Goal: Task Accomplishment & Management: Manage account settings

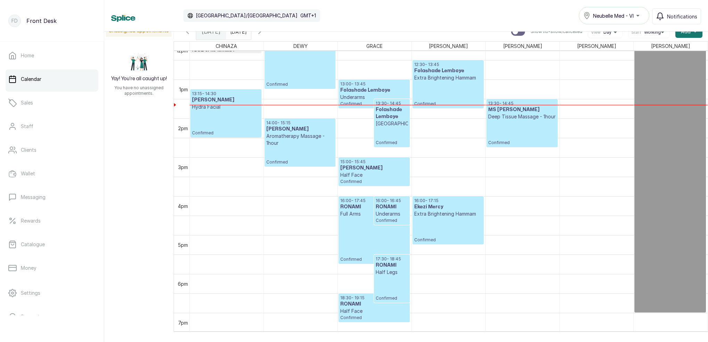
type input "dd/MM/yyyy"
click at [237, 33] on input "dd/MM/yyyy" at bounding box center [231, 30] width 11 height 12
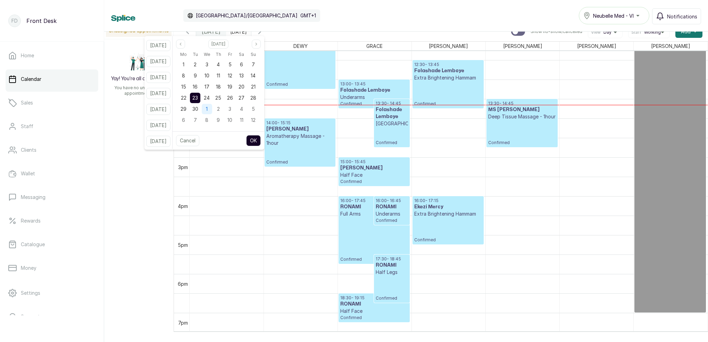
click at [212, 111] on div "1" at bounding box center [207, 109] width 10 height 10
click at [259, 138] on button "OK" at bounding box center [253, 140] width 15 height 11
type input "[DATE]"
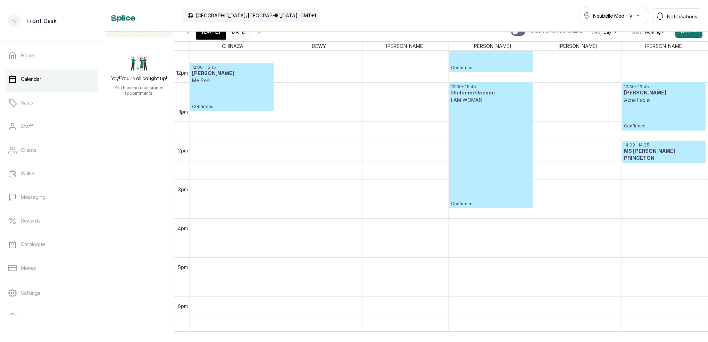
click at [490, 203] on p "Confirmed" at bounding box center [490, 154] width 79 height 103
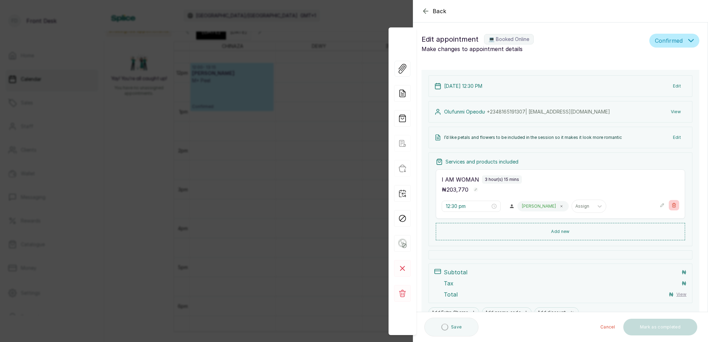
click at [674, 201] on button "Show no-show/cancelled" at bounding box center [673, 205] width 10 height 10
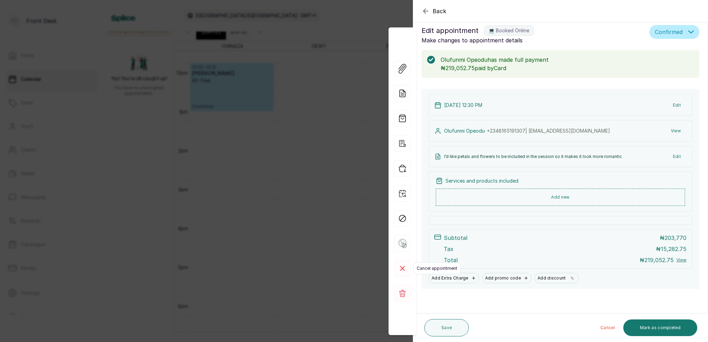
click at [404, 271] on rect at bounding box center [402, 268] width 17 height 17
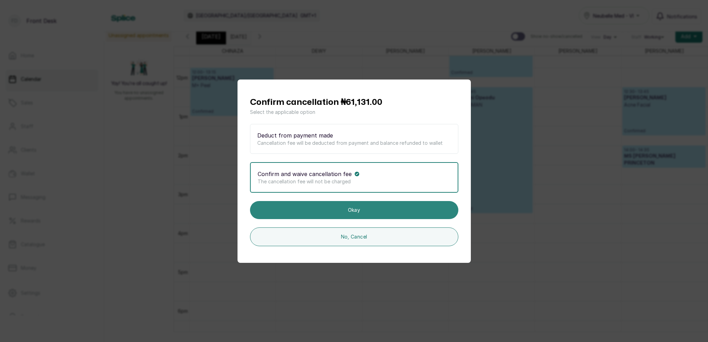
click at [354, 210] on button "Okay" at bounding box center [354, 210] width 208 height 18
click at [371, 208] on button "Okay" at bounding box center [354, 210] width 208 height 18
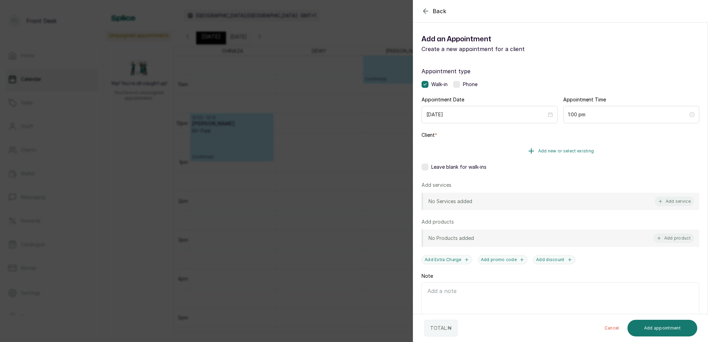
click at [575, 150] on span "Add new or select existing" at bounding box center [566, 151] width 56 height 6
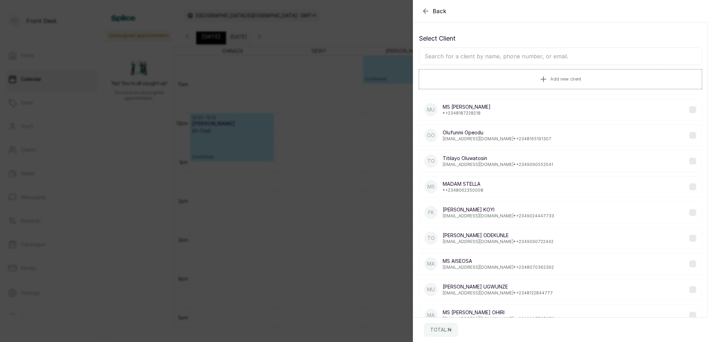
click at [518, 53] on input "text" at bounding box center [560, 56] width 283 height 17
click at [481, 134] on p "Olufunmi Opeodu" at bounding box center [497, 132] width 109 height 7
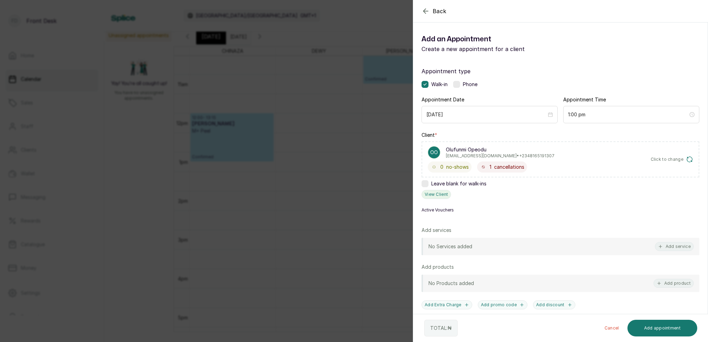
click at [438, 192] on button "View Client" at bounding box center [436, 194] width 30 height 9
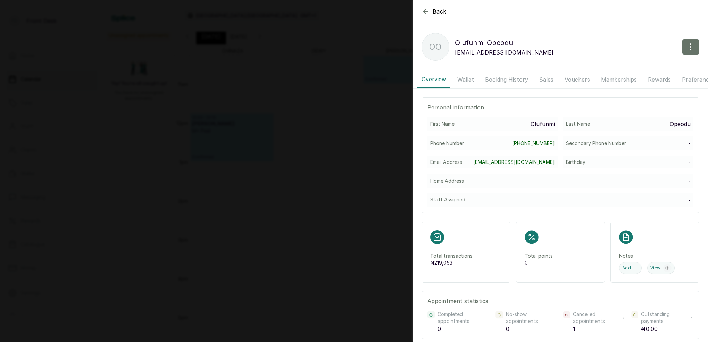
click at [494, 79] on button "Booking History" at bounding box center [506, 79] width 51 height 17
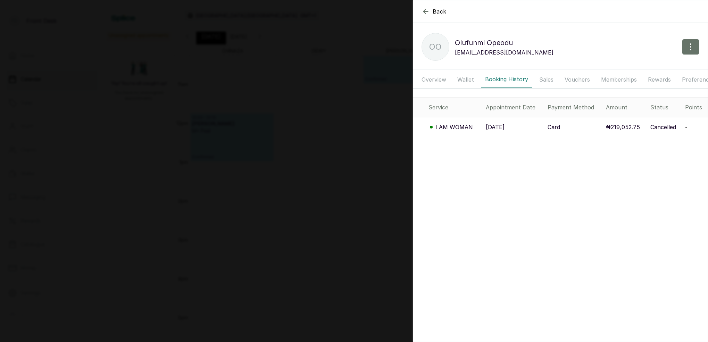
click at [447, 127] on p "I AM WOMAN" at bounding box center [453, 127] width 37 height 8
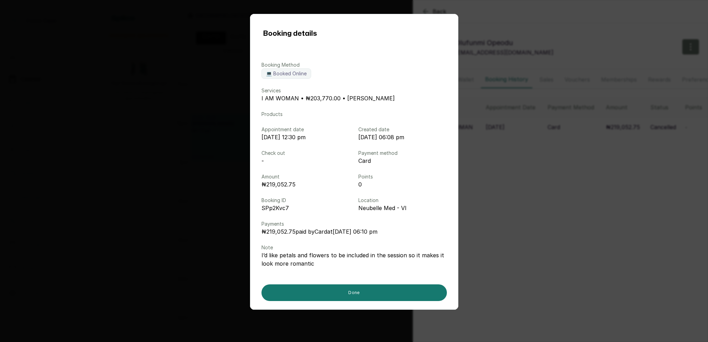
drag, startPoint x: 159, startPoint y: 88, endPoint x: 172, endPoint y: 93, distance: 13.9
click at [160, 89] on div "Booking details Booking Method 💻 Booked Online Services I AM WOMAN • ₦203,770.0…" at bounding box center [354, 171] width 708 height 342
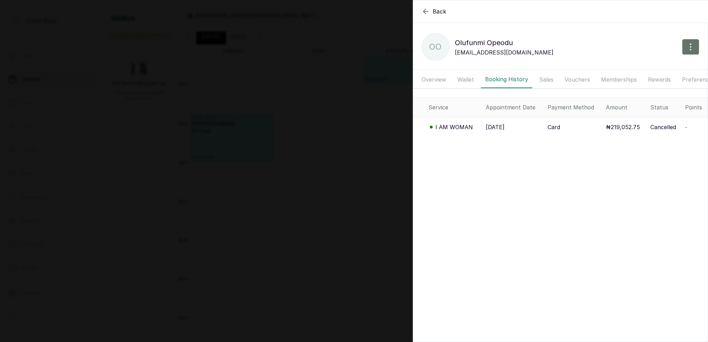
click at [426, 14] on icon "button" at bounding box center [425, 11] width 5 height 5
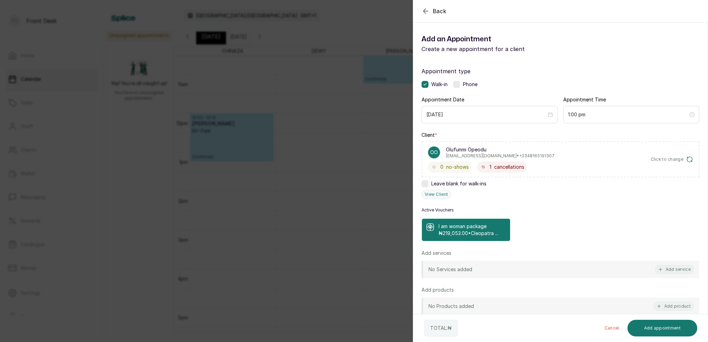
click at [493, 224] on p "I am woman package" at bounding box center [468, 226] width 60 height 7
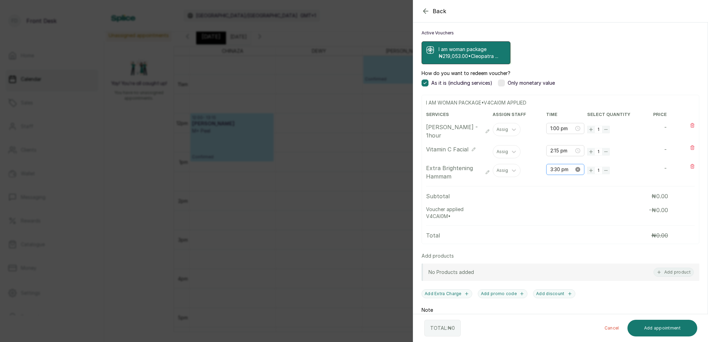
scroll to position [178, 0]
click at [557, 169] on input "3:30 pm" at bounding box center [562, 169] width 24 height 8
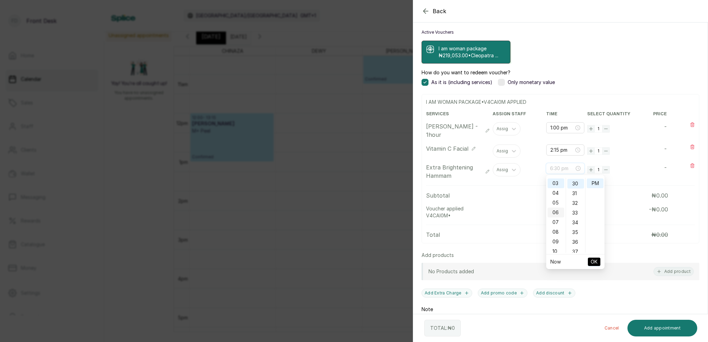
scroll to position [291, 0]
type input "12:30 pm"
drag, startPoint x: 557, startPoint y: 183, endPoint x: 576, endPoint y: 182, distance: 19.8
click at [557, 183] on div "12" at bounding box center [555, 183] width 17 height 10
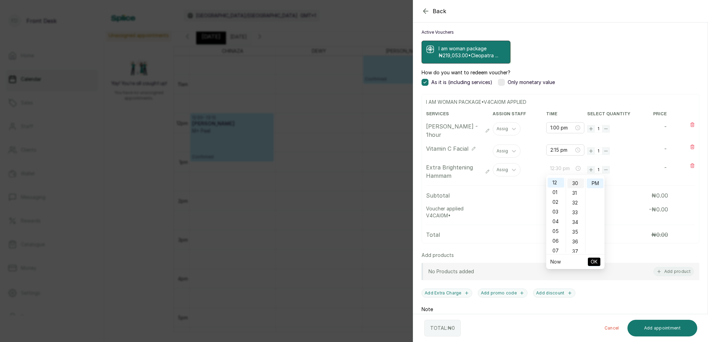
click at [578, 182] on div "30" at bounding box center [575, 183] width 17 height 10
drag, startPoint x: 591, startPoint y: 182, endPoint x: 600, endPoint y: 214, distance: 33.3
click at [592, 182] on div "PM" at bounding box center [595, 183] width 17 height 10
drag, startPoint x: 596, startPoint y: 260, endPoint x: 586, endPoint y: 249, distance: 15.0
click at [596, 259] on span "OK" at bounding box center [593, 261] width 7 height 13
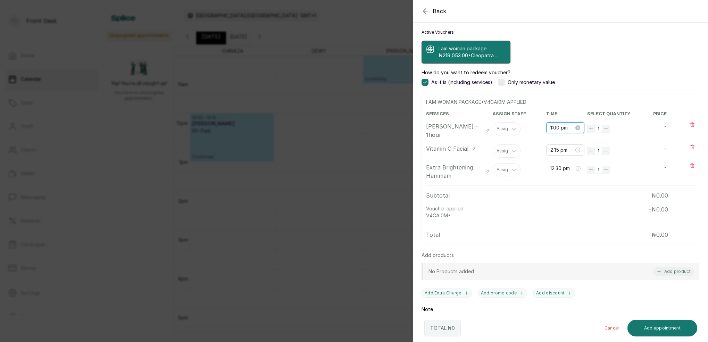
click at [553, 127] on input "1:00 pm" at bounding box center [562, 128] width 24 height 8
drag, startPoint x: 556, startPoint y: 142, endPoint x: 560, endPoint y: 147, distance: 6.9
click at [556, 142] on div "01" at bounding box center [555, 142] width 17 height 10
click at [577, 176] on div "30" at bounding box center [575, 177] width 17 height 10
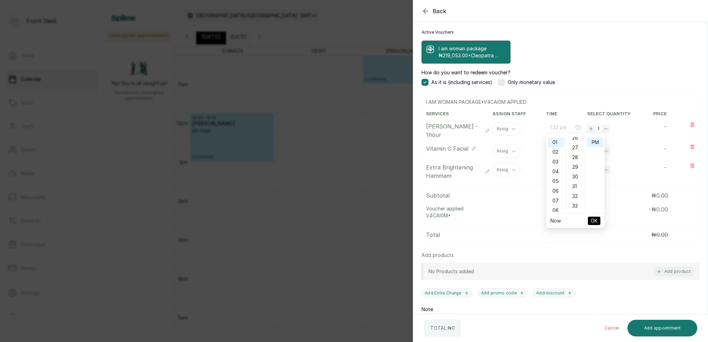
type input "1:30 pm"
click at [593, 142] on div "PM" at bounding box center [595, 142] width 17 height 10
click at [592, 219] on span "OK" at bounding box center [593, 220] width 7 height 13
click at [551, 150] on input "2:15 pm" at bounding box center [562, 150] width 24 height 8
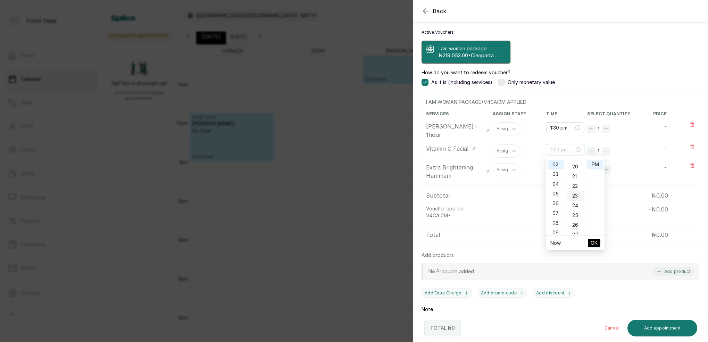
scroll to position [219, 0]
click at [576, 192] on div "30" at bounding box center [575, 192] width 17 height 10
type input "2:30 pm"
drag, startPoint x: 591, startPoint y: 163, endPoint x: 591, endPoint y: 171, distance: 8.3
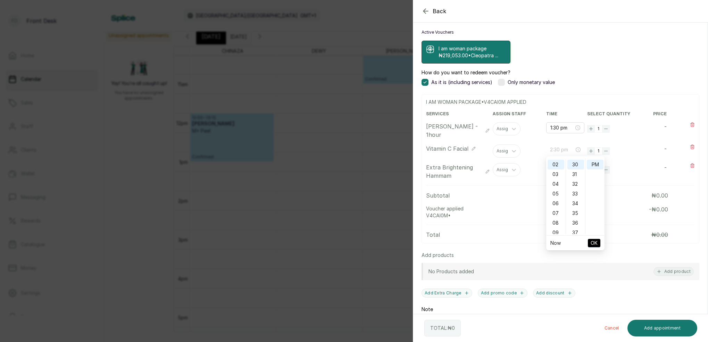
click at [591, 164] on div "PM" at bounding box center [595, 165] width 17 height 10
drag, startPoint x: 592, startPoint y: 242, endPoint x: 564, endPoint y: 204, distance: 47.0
click at [592, 240] on span "OK" at bounding box center [593, 242] width 7 height 13
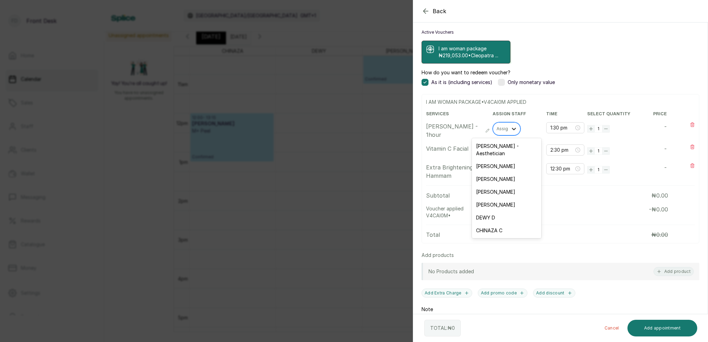
drag, startPoint x: 508, startPoint y: 126, endPoint x: 508, endPoint y: 134, distance: 7.6
click at [508, 126] on div at bounding box center [513, 129] width 12 height 12
click at [491, 211] on div "DEWY D" at bounding box center [506, 217] width 69 height 13
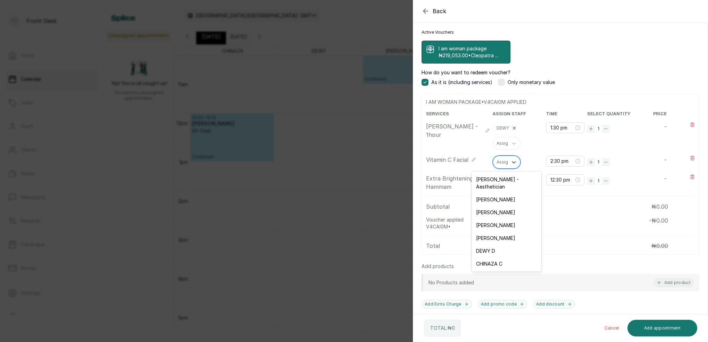
drag, startPoint x: 502, startPoint y: 160, endPoint x: 504, endPoint y: 164, distance: 4.7
click at [502, 160] on div "Assign" at bounding box center [503, 162] width 14 height 5
click at [494, 179] on div "[PERSON_NAME] - Aesthetician" at bounding box center [506, 183] width 69 height 20
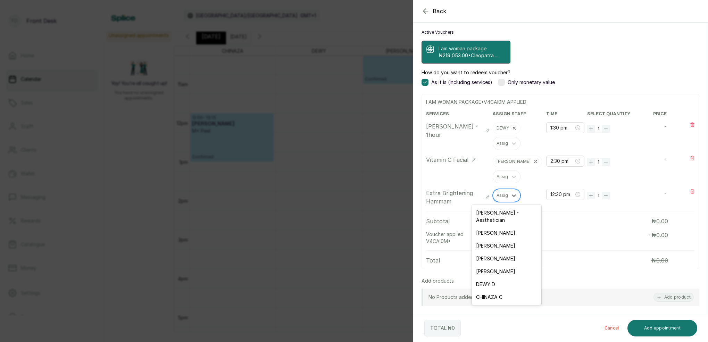
click at [500, 197] on div "Assign" at bounding box center [503, 195] width 14 height 5
click at [488, 253] on div "[PERSON_NAME]" at bounding box center [506, 258] width 69 height 13
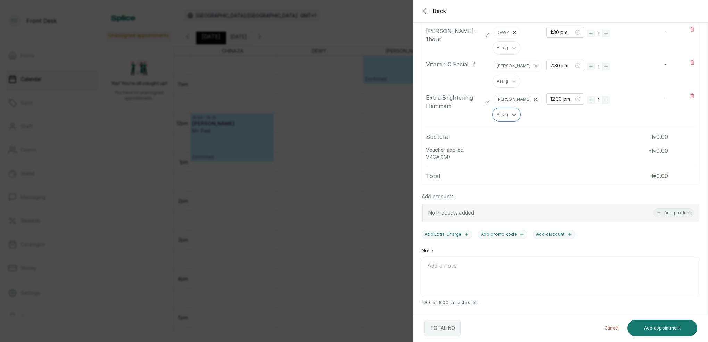
scroll to position [0, 0]
click at [659, 329] on button "Add appointment" at bounding box center [662, 328] width 70 height 17
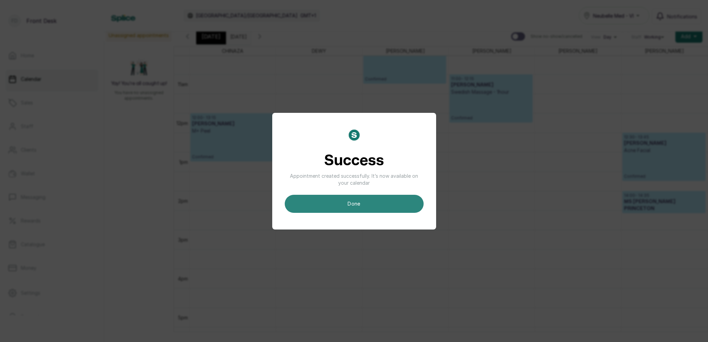
click at [404, 207] on button "done" at bounding box center [354, 204] width 139 height 18
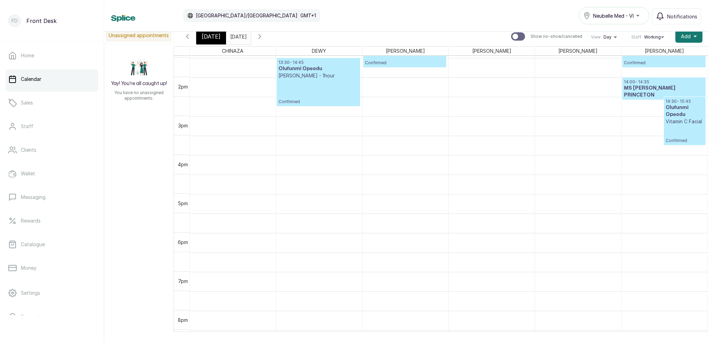
scroll to position [523, 0]
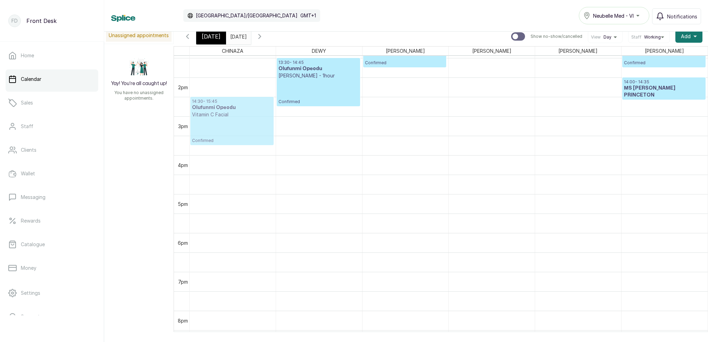
drag, startPoint x: 675, startPoint y: 127, endPoint x: 206, endPoint y: 133, distance: 468.9
click at [206, 133] on tr "12:00 - 13:15 [PERSON_NAME] M+ Peel Confirmed 14:30 - 15:45 Olufunmi Opeodu Vit…" at bounding box center [449, -1] width 518 height 933
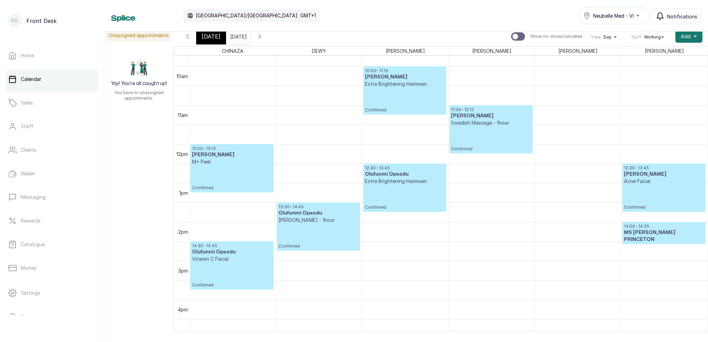
click at [681, 20] on button "Notifications" at bounding box center [676, 16] width 49 height 16
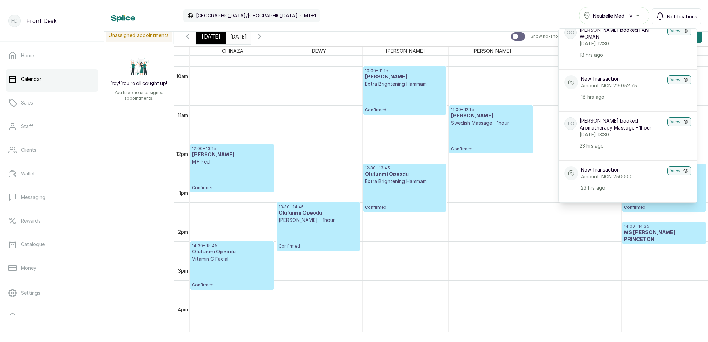
scroll to position [210, 0]
click at [373, 191] on p "Confirmed" at bounding box center [404, 197] width 79 height 25
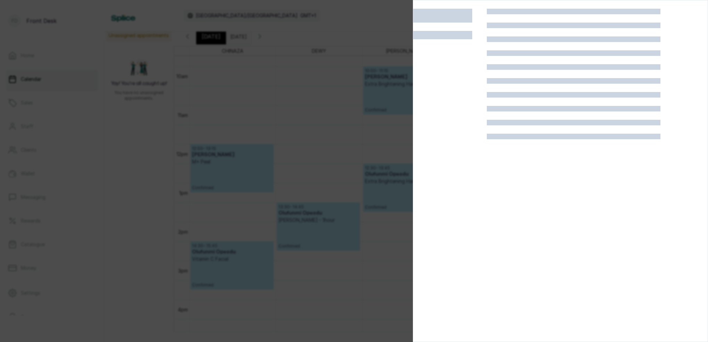
click at [361, 161] on div at bounding box center [354, 171] width 708 height 342
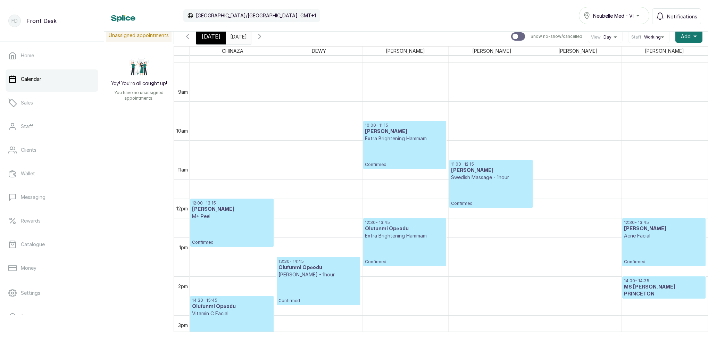
scroll to position [299, 0]
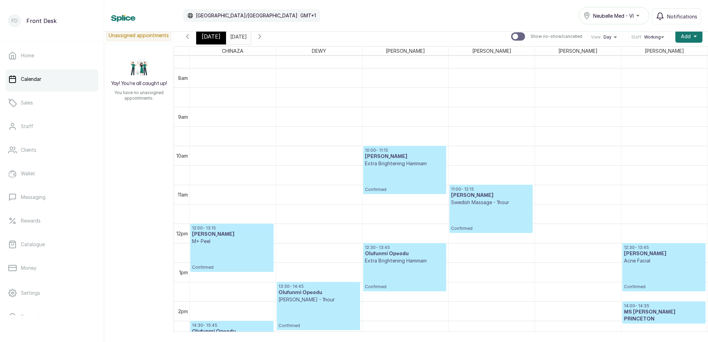
click at [215, 39] on span "[DATE]" at bounding box center [211, 36] width 19 height 8
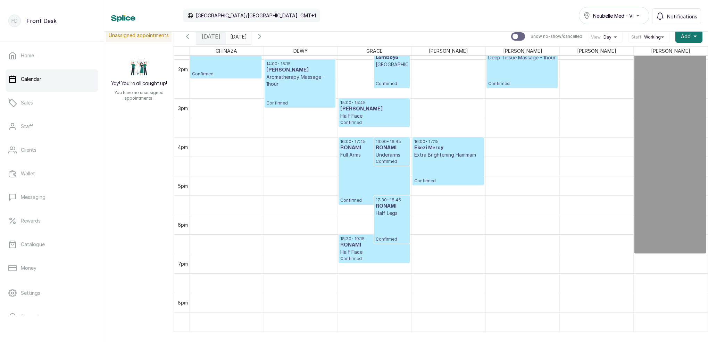
scroll to position [548, 0]
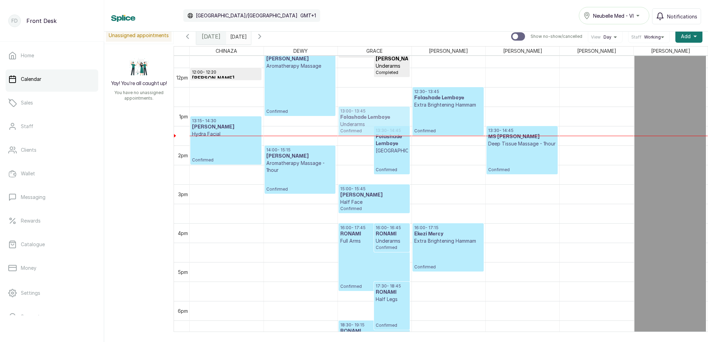
drag, startPoint x: 372, startPoint y: 112, endPoint x: 372, endPoint y: 117, distance: 4.9
click at [371, 117] on div "10:00 - 11:45 [PERSON_NAME] Hair loss treatment with PRP and Microneedling Comp…" at bounding box center [375, 67] width 74 height 933
click at [378, 113] on p "13:00 - 13:45" at bounding box center [374, 111] width 68 height 6
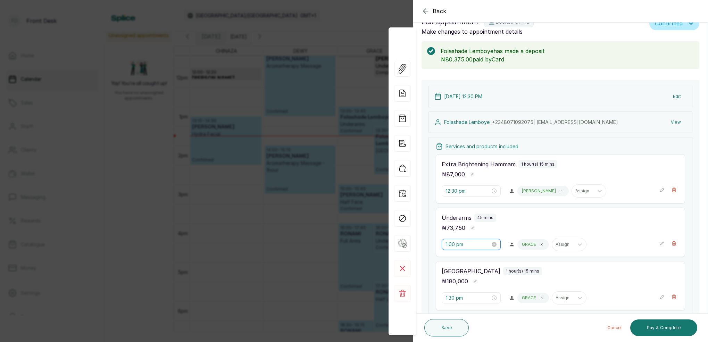
click at [453, 244] on input "1:00 pm" at bounding box center [468, 245] width 44 height 8
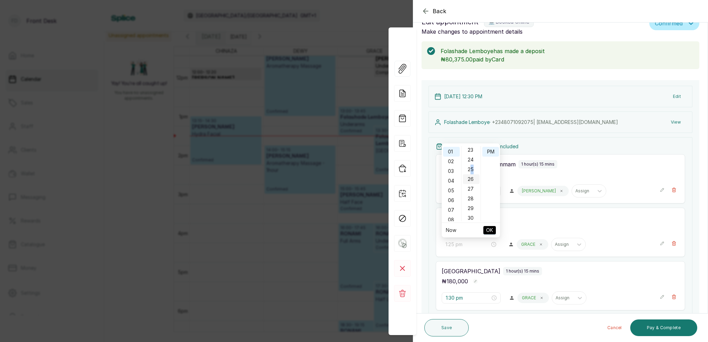
click at [471, 171] on div "25" at bounding box center [471, 170] width 17 height 10
drag, startPoint x: 471, startPoint y: 194, endPoint x: 476, endPoint y: 190, distance: 6.6
click at [471, 194] on div "25" at bounding box center [471, 198] width 17 height 10
type input "1:25 pm"
drag, startPoint x: 488, startPoint y: 153, endPoint x: 485, endPoint y: 211, distance: 58.4
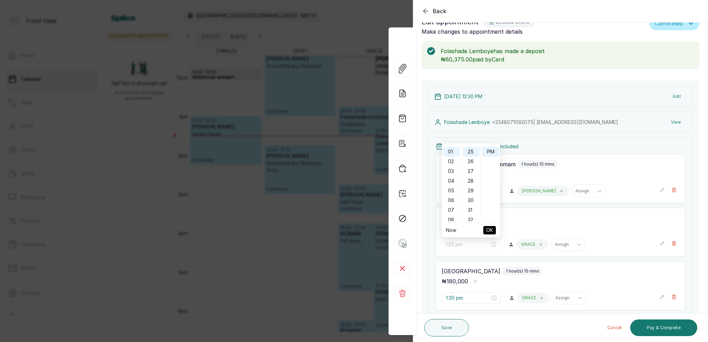
click at [488, 153] on div "PM" at bounding box center [490, 152] width 17 height 10
click at [488, 231] on span "OK" at bounding box center [489, 230] width 7 height 13
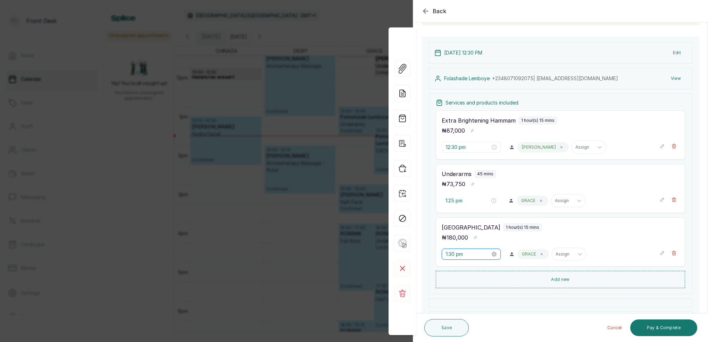
click at [453, 255] on input "1:30 pm" at bounding box center [468, 254] width 44 height 8
drag, startPoint x: 472, startPoint y: 200, endPoint x: 487, endPoint y: 178, distance: 26.6
click at [472, 199] on div "25" at bounding box center [471, 200] width 17 height 10
type input "1:25 pm"
click at [491, 164] on div "PM" at bounding box center [490, 162] width 17 height 10
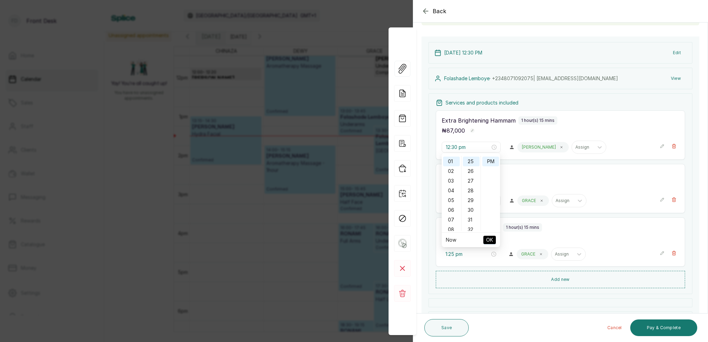
click at [488, 238] on span "OK" at bounding box center [489, 239] width 7 height 13
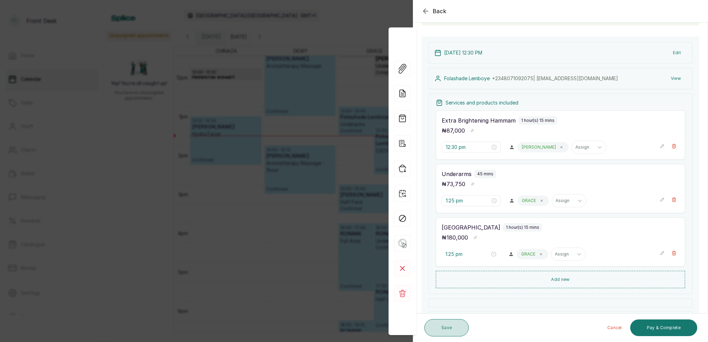
click at [438, 322] on button "Save" at bounding box center [446, 327] width 44 height 17
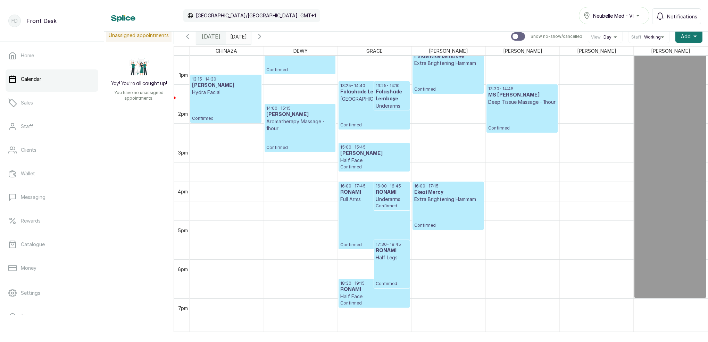
click at [237, 38] on input "[DATE]" at bounding box center [231, 35] width 11 height 12
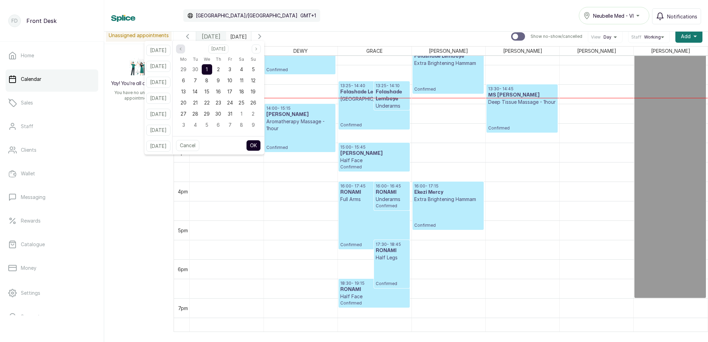
click at [183, 50] on icon "page previous" at bounding box center [180, 49] width 4 height 4
click at [244, 101] on span "27" at bounding box center [241, 103] width 6 height 6
click at [261, 142] on button "OK" at bounding box center [253, 145] width 15 height 11
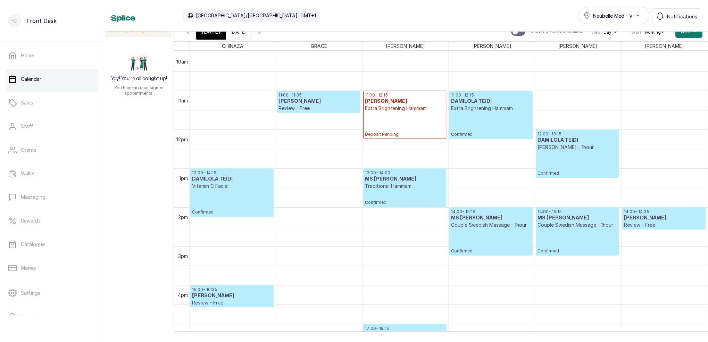
scroll to position [369, 0]
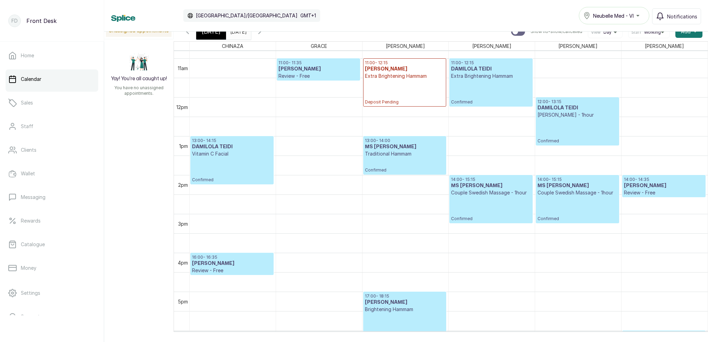
click at [264, 35] on icon "button" at bounding box center [259, 31] width 8 height 8
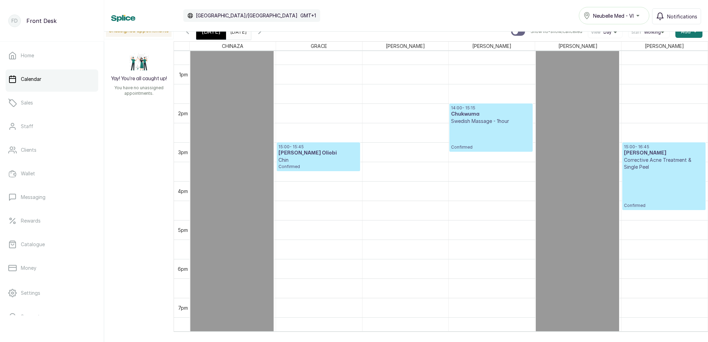
scroll to position [500, 0]
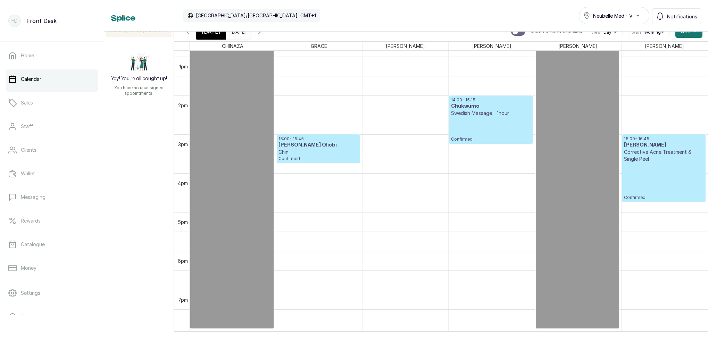
click at [187, 32] on icon "button" at bounding box center [187, 32] width 2 height 4
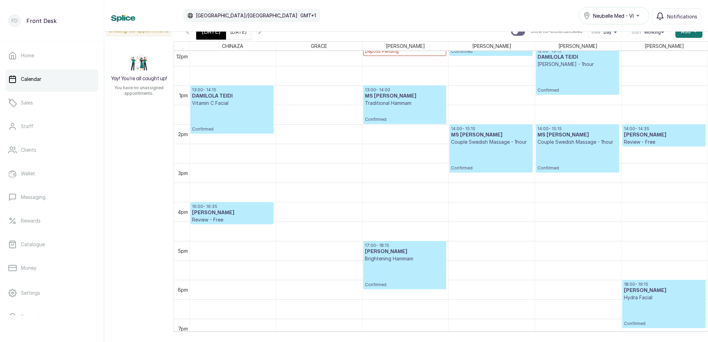
scroll to position [503, 0]
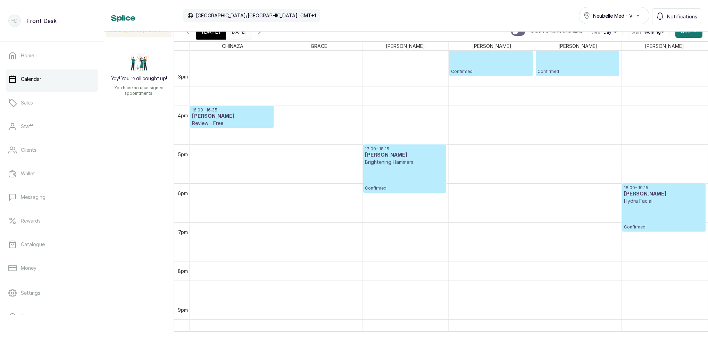
click at [237, 33] on input "[DATE]" at bounding box center [231, 30] width 11 height 12
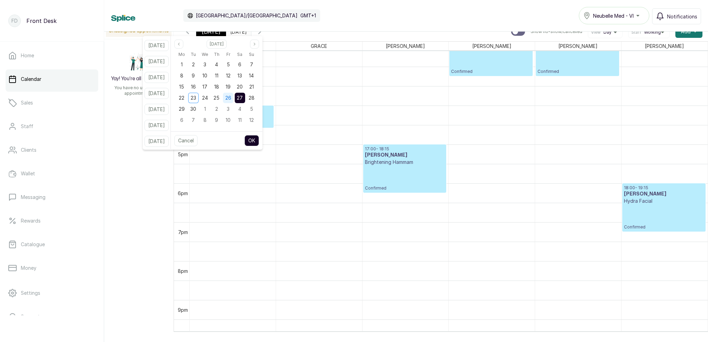
click at [231, 99] on span "26" at bounding box center [228, 98] width 6 height 6
drag, startPoint x: 250, startPoint y: 86, endPoint x: 252, endPoint y: 111, distance: 24.8
click at [243, 87] on span "20" at bounding box center [240, 87] width 6 height 6
click at [259, 143] on button "OK" at bounding box center [251, 140] width 15 height 11
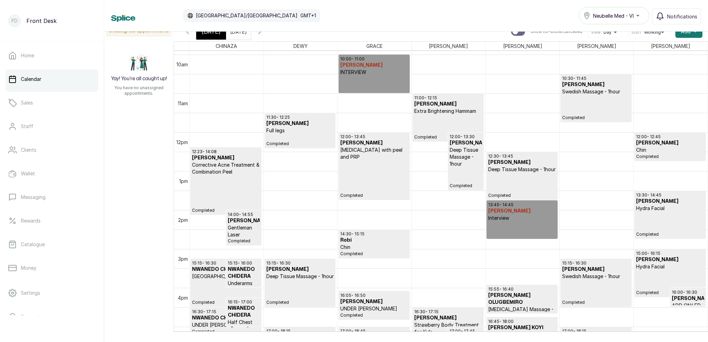
scroll to position [380, 0]
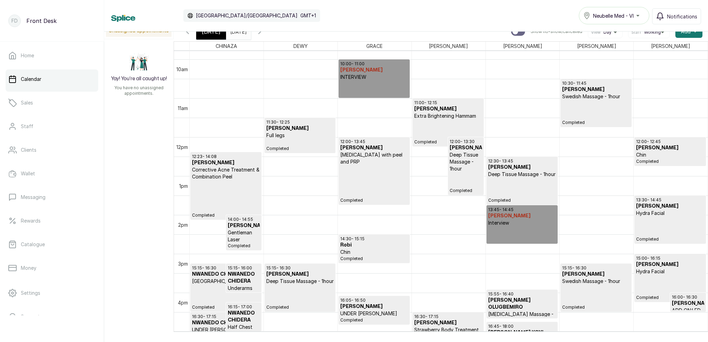
click at [674, 155] on p "Chin" at bounding box center [670, 154] width 68 height 7
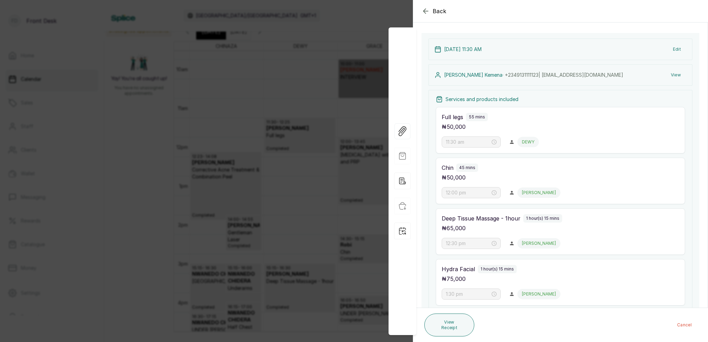
scroll to position [81, 0]
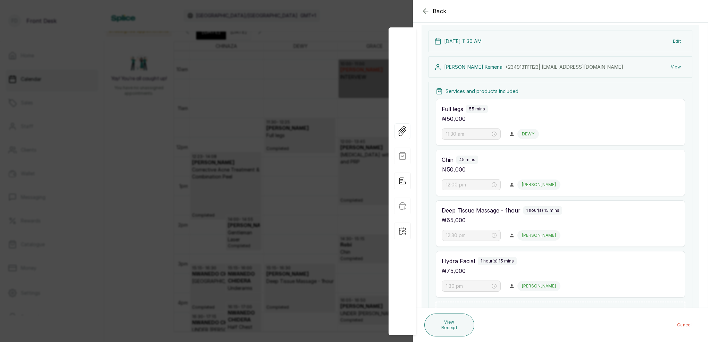
click at [676, 67] on button "View" at bounding box center [675, 67] width 21 height 12
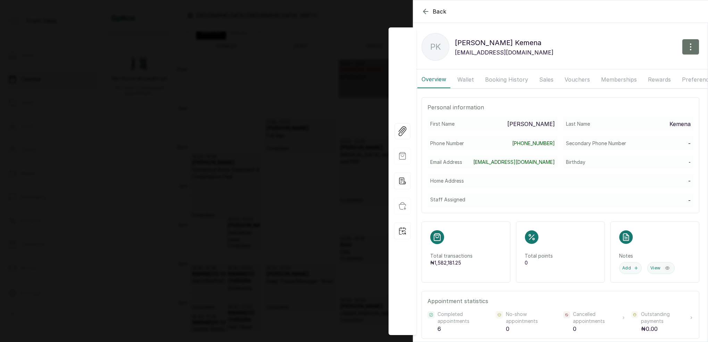
click at [493, 80] on button "Booking History" at bounding box center [506, 79] width 51 height 17
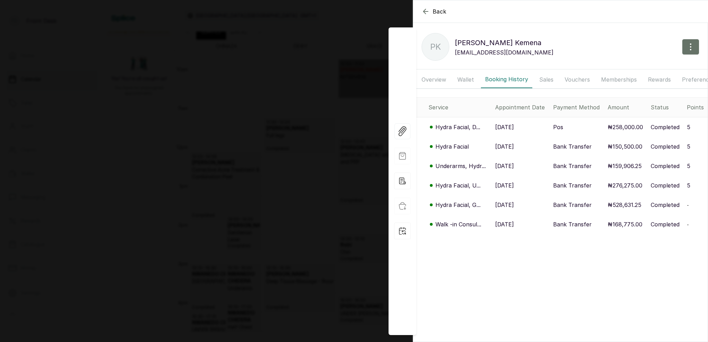
click at [458, 146] on p "Hydra Facial" at bounding box center [451, 146] width 33 height 8
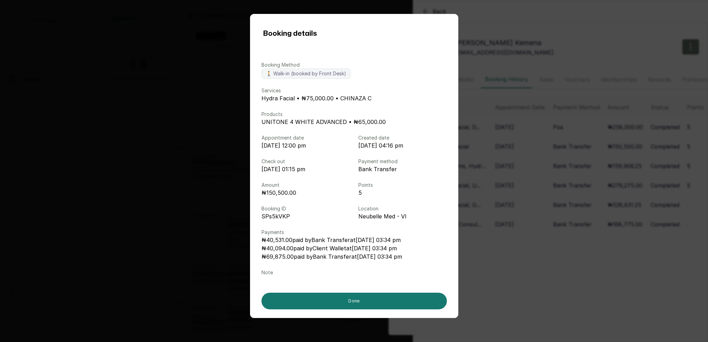
drag, startPoint x: 498, startPoint y: 175, endPoint x: 487, endPoint y: 148, distance: 29.5
click at [496, 167] on div "Booking details Booking Method 🚶 Walk-in (booked by Front Desk) Services Hydra …" at bounding box center [354, 171] width 708 height 342
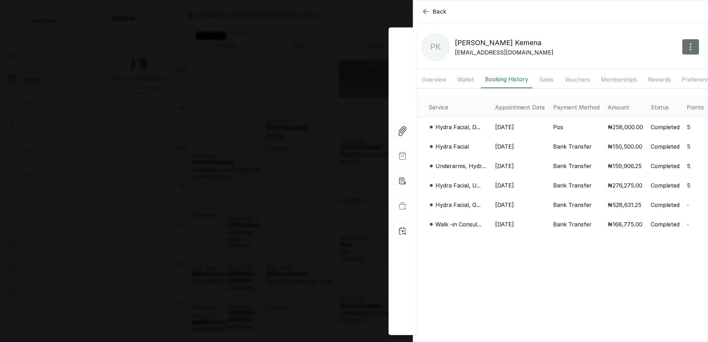
click at [452, 125] on p "Hydra Facial, D..." at bounding box center [457, 127] width 45 height 8
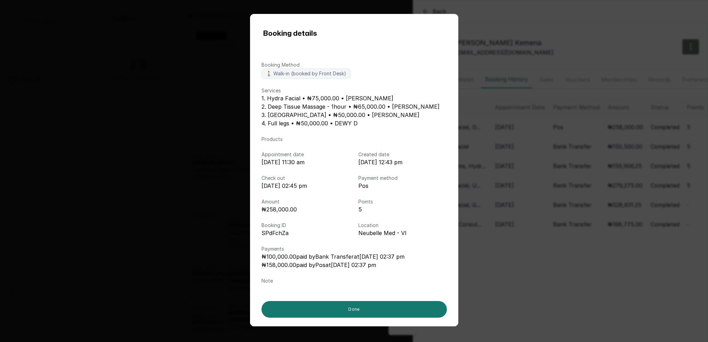
click at [529, 135] on div "Booking details Booking Method 🚶 Walk-in (booked by Front Desk) Services 1. Hyd…" at bounding box center [354, 171] width 708 height 342
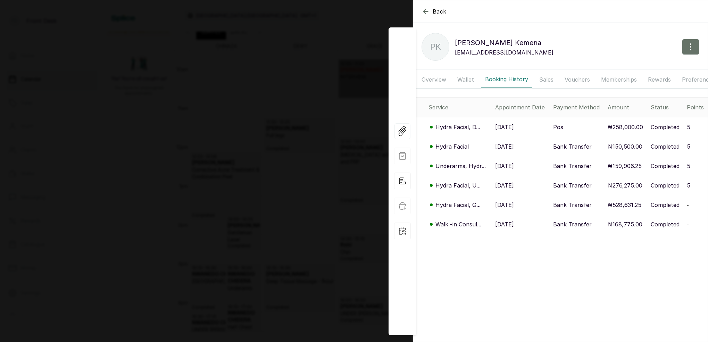
click at [456, 127] on p "Hydra Facial, D..." at bounding box center [457, 127] width 45 height 8
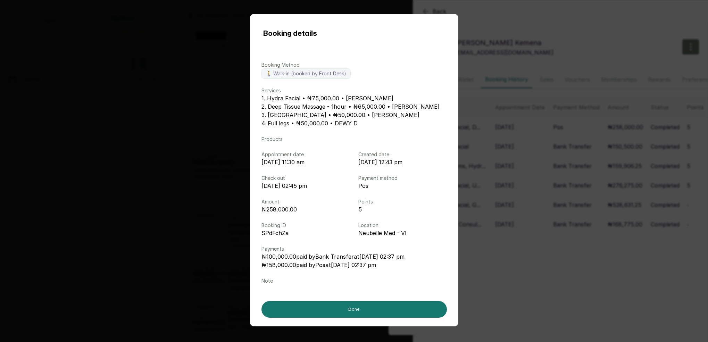
click at [521, 142] on div "Booking details Booking Method 🚶 Walk-in (booked by Front Desk) Services 1. Hyd…" at bounding box center [354, 171] width 708 height 342
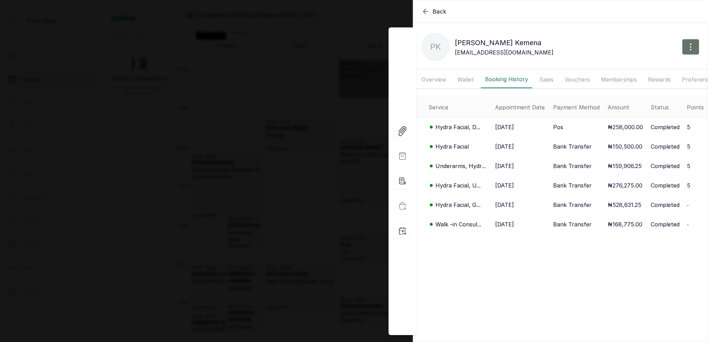
click at [303, 121] on div "Back [PERSON_NAME] PK [PERSON_NAME] [EMAIL_ADDRESS][DOMAIN_NAME] Overview Walle…" at bounding box center [354, 171] width 708 height 342
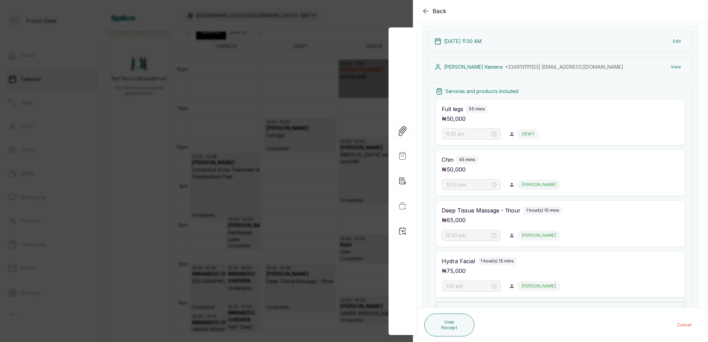
click at [318, 103] on div "Back Appointment Details Edit appointment 🚶 Walk-in (booked by Front Desk) Make…" at bounding box center [354, 171] width 708 height 342
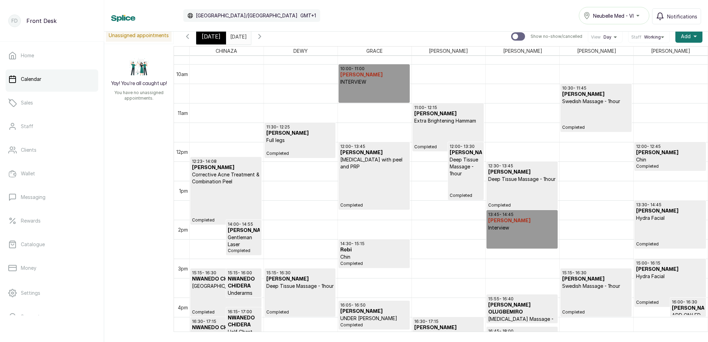
scroll to position [0, 0]
click at [216, 37] on span "[DATE]" at bounding box center [211, 36] width 19 height 8
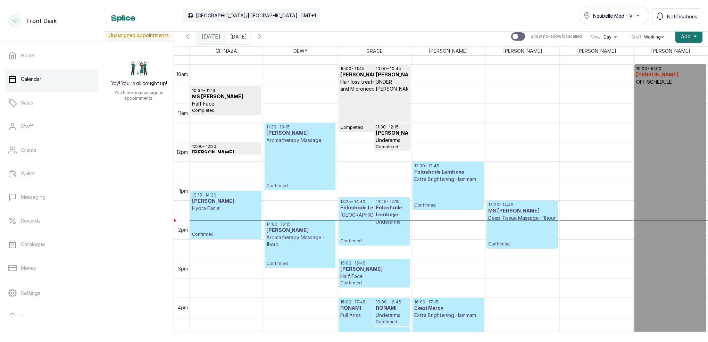
scroll to position [234, 0]
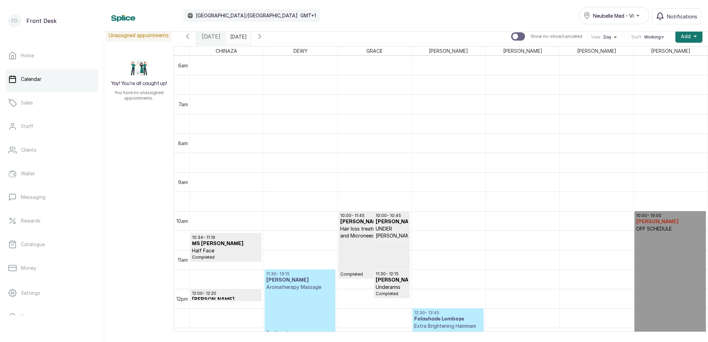
click at [438, 0] on div "Calendar [GEOGRAPHIC_DATA]/[GEOGRAPHIC_DATA] GMT+1 Neubelle Med - VI Notificati…" at bounding box center [406, 16] width 604 height 32
click at [237, 37] on input "[DATE]" at bounding box center [231, 35] width 11 height 12
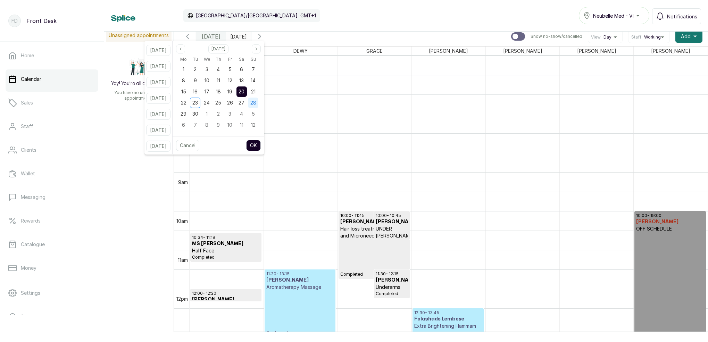
click at [258, 102] on div "28" at bounding box center [253, 103] width 10 height 10
click at [261, 146] on button "OK" at bounding box center [253, 145] width 15 height 11
type input "[DATE]"
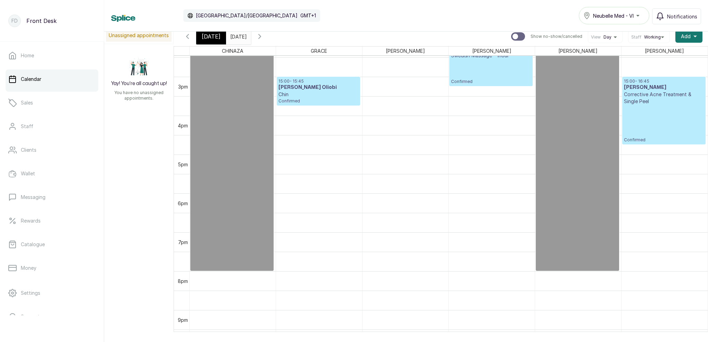
scroll to position [563, 0]
click at [208, 38] on span "[DATE]" at bounding box center [211, 36] width 19 height 8
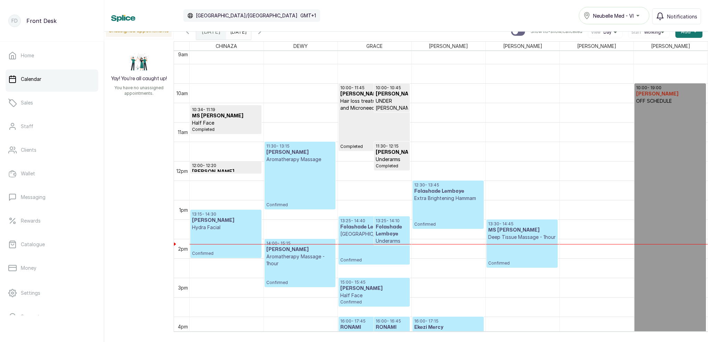
scroll to position [391, 0]
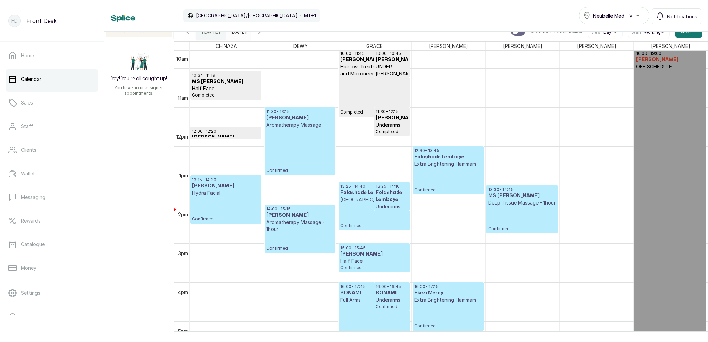
click at [264, 33] on icon "button" at bounding box center [259, 31] width 8 height 8
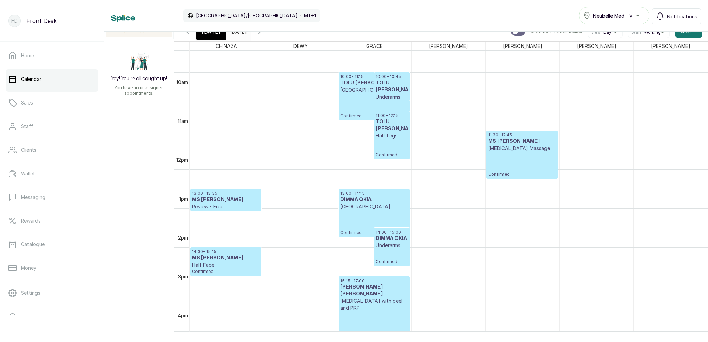
scroll to position [379, 0]
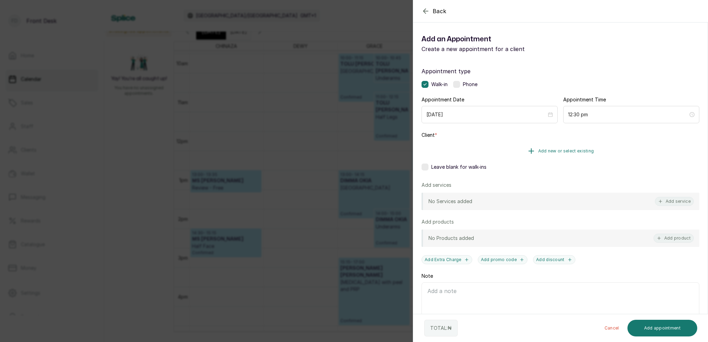
click at [570, 151] on span "Add new or select existing" at bounding box center [566, 151] width 56 height 6
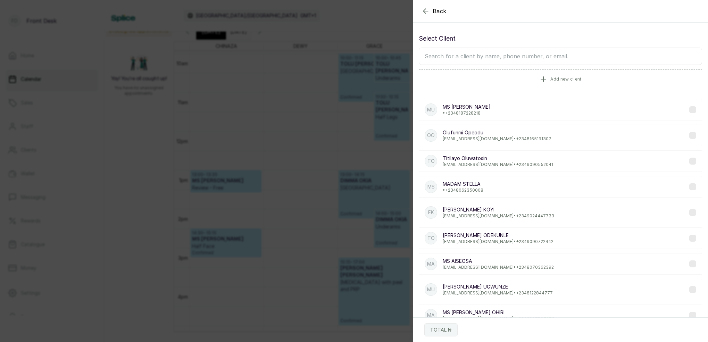
click at [503, 59] on input "text" at bounding box center [560, 56] width 283 height 17
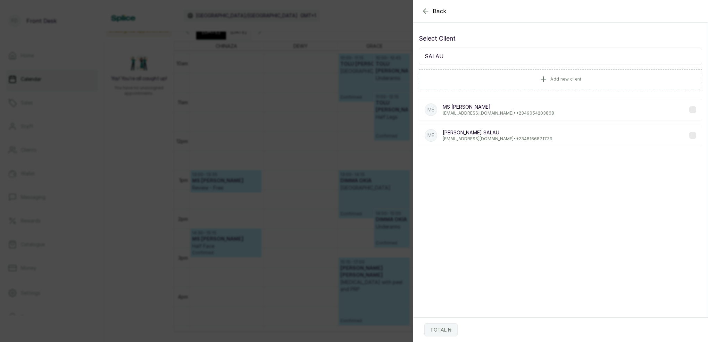
type input "SALAU"
click at [471, 136] on p "[EMAIL_ADDRESS][DOMAIN_NAME] • [PHONE_NUMBER]" at bounding box center [498, 139] width 110 height 6
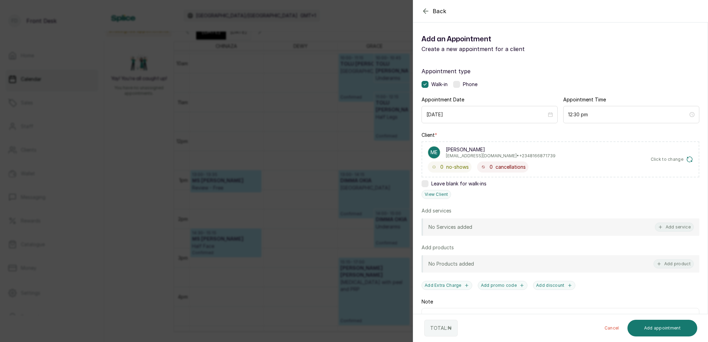
click at [424, 12] on icon "button" at bounding box center [425, 11] width 5 height 5
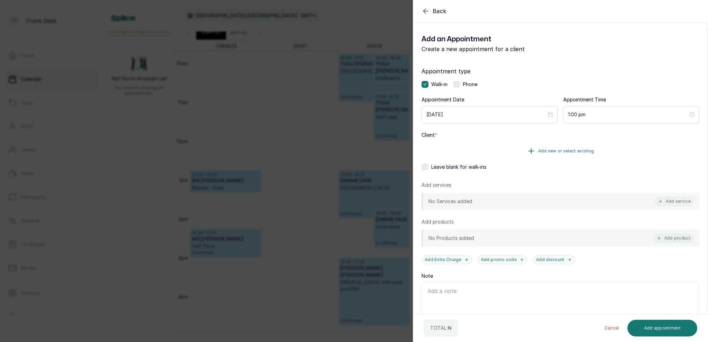
click at [566, 151] on span "Add new or select existing" at bounding box center [566, 151] width 56 height 6
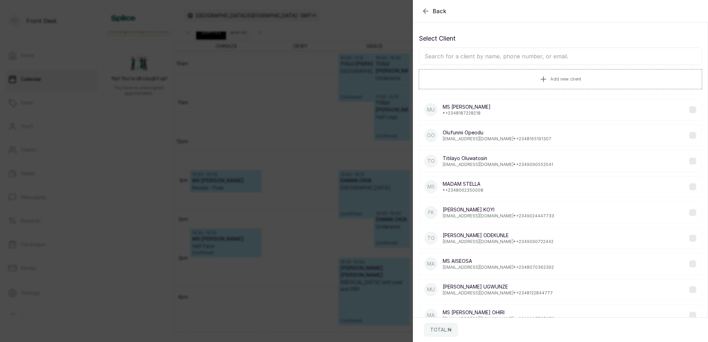
click at [492, 60] on input "text" at bounding box center [560, 56] width 283 height 17
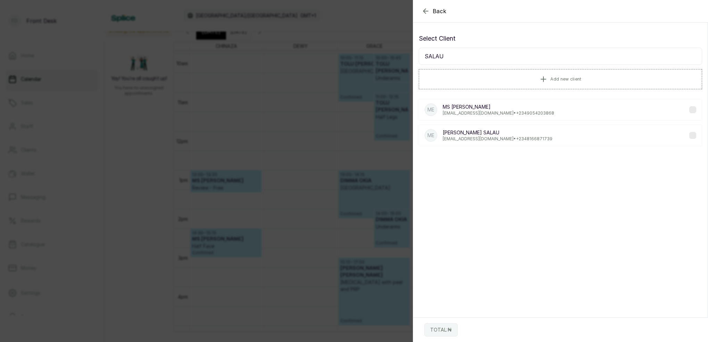
type input "SALAU"
click at [488, 113] on p "[EMAIL_ADDRESS][DOMAIN_NAME] • [PHONE_NUMBER]" at bounding box center [498, 113] width 111 height 6
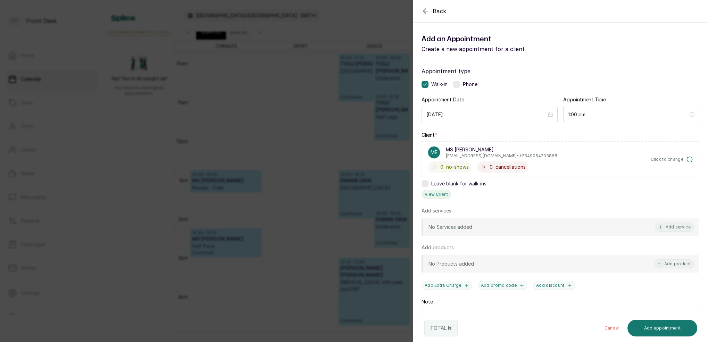
click at [448, 195] on button "View Client" at bounding box center [436, 194] width 30 height 9
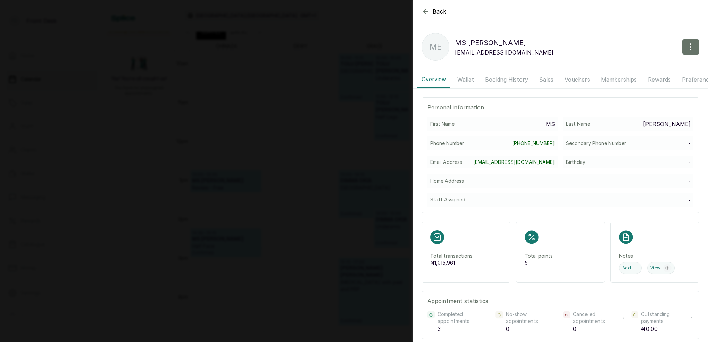
click at [498, 81] on button "Booking History" at bounding box center [506, 79] width 51 height 17
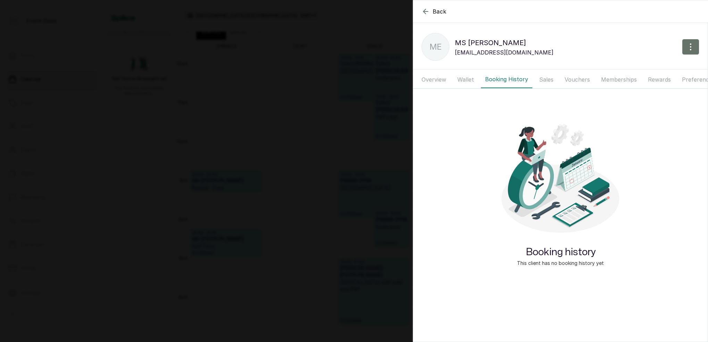
click at [470, 79] on button "Wallet" at bounding box center [465, 79] width 25 height 17
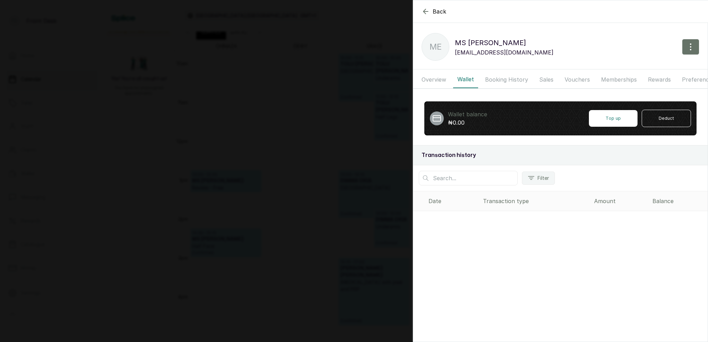
click at [497, 79] on button "Booking History" at bounding box center [506, 79] width 51 height 17
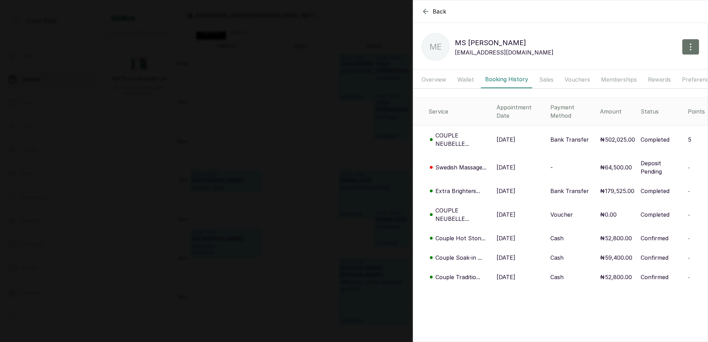
click at [451, 138] on p "COUPLE NEUBELLE..." at bounding box center [463, 139] width 56 height 17
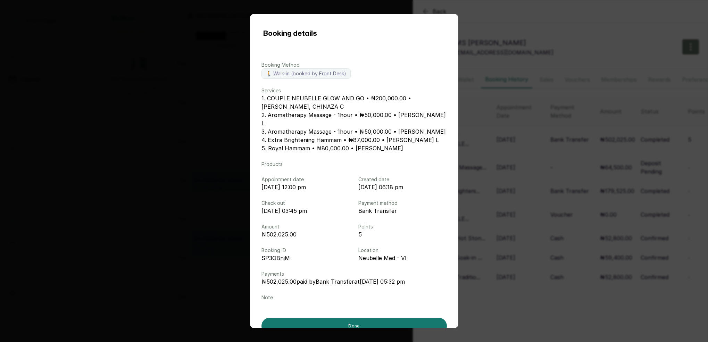
click at [533, 190] on div "Booking details Booking Method 🚶 Walk-in (booked by Front Desk) Services 1. COU…" at bounding box center [354, 171] width 708 height 342
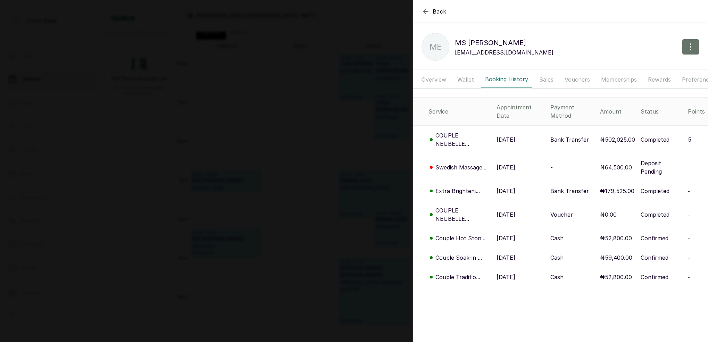
click at [347, 166] on div "Back MS [PERSON_NAME] ME MS [PERSON_NAME] [PERSON_NAME][EMAIL_ADDRESS][DOMAIN_N…" at bounding box center [354, 171] width 708 height 342
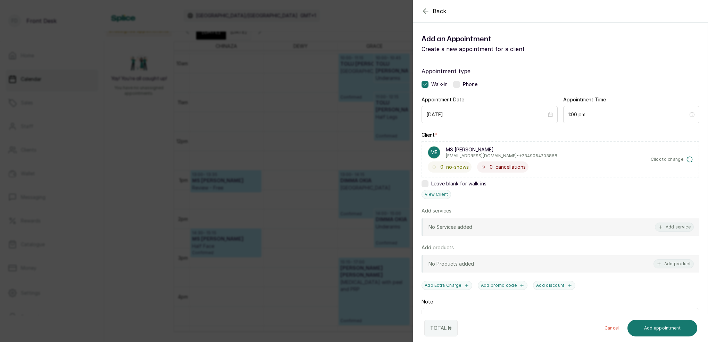
click at [313, 212] on div "Back Add Appointment Add an Appointment Create a new appointment for a client A…" at bounding box center [354, 171] width 708 height 342
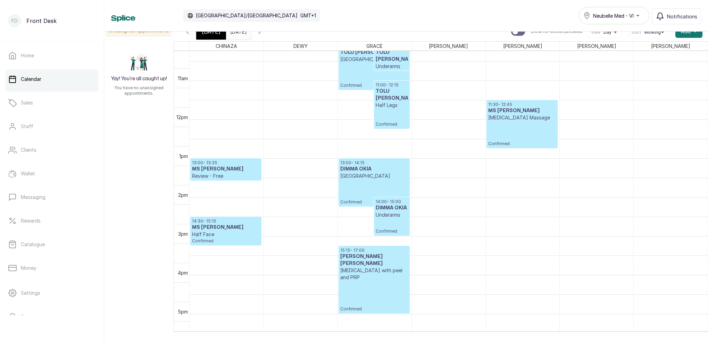
scroll to position [376, 0]
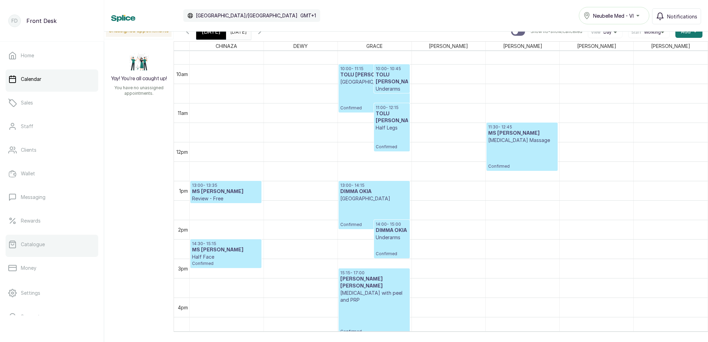
click at [54, 249] on link "Catalogue" at bounding box center [52, 244] width 93 height 19
